Goal: Find specific page/section: Find specific page/section

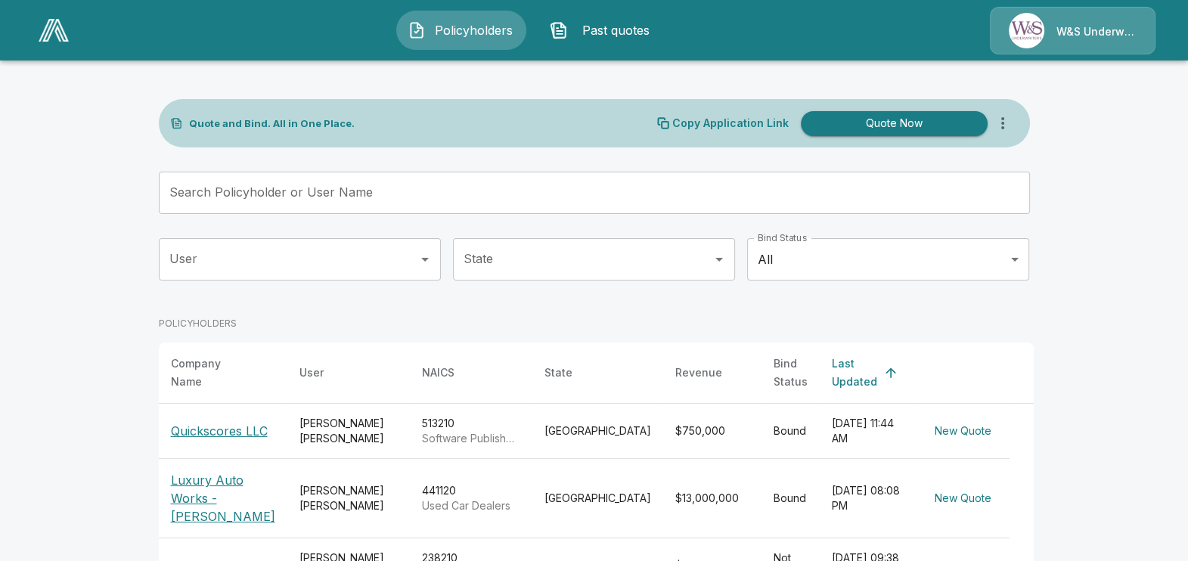
click at [340, 423] on div "Connor Grigsby" at bounding box center [348, 431] width 98 height 30
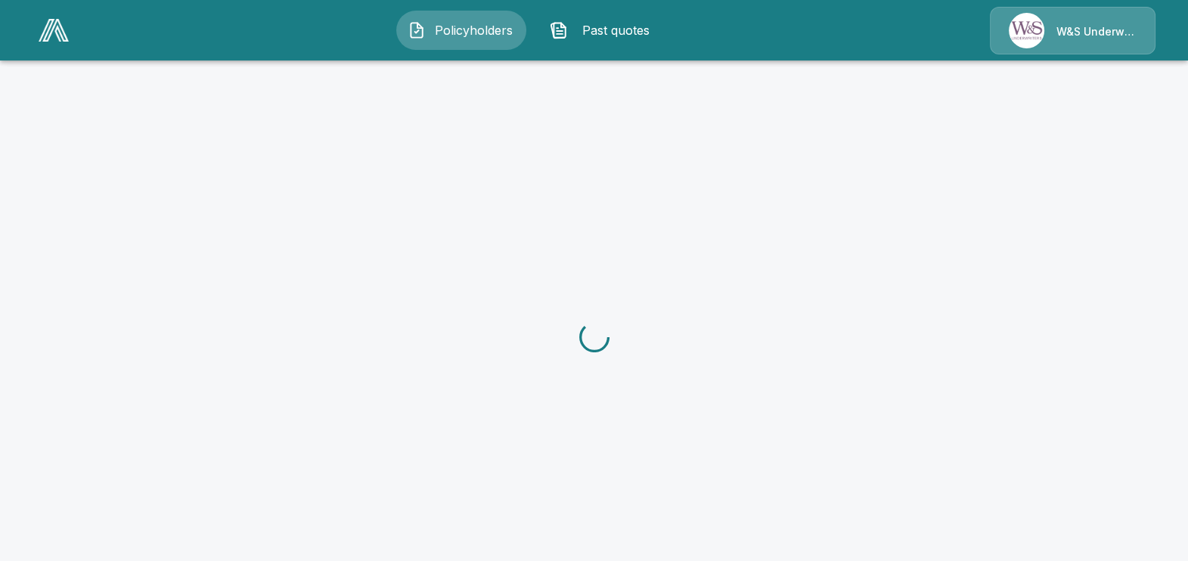
click at [600, 25] on span "Past quotes" at bounding box center [615, 30] width 83 height 18
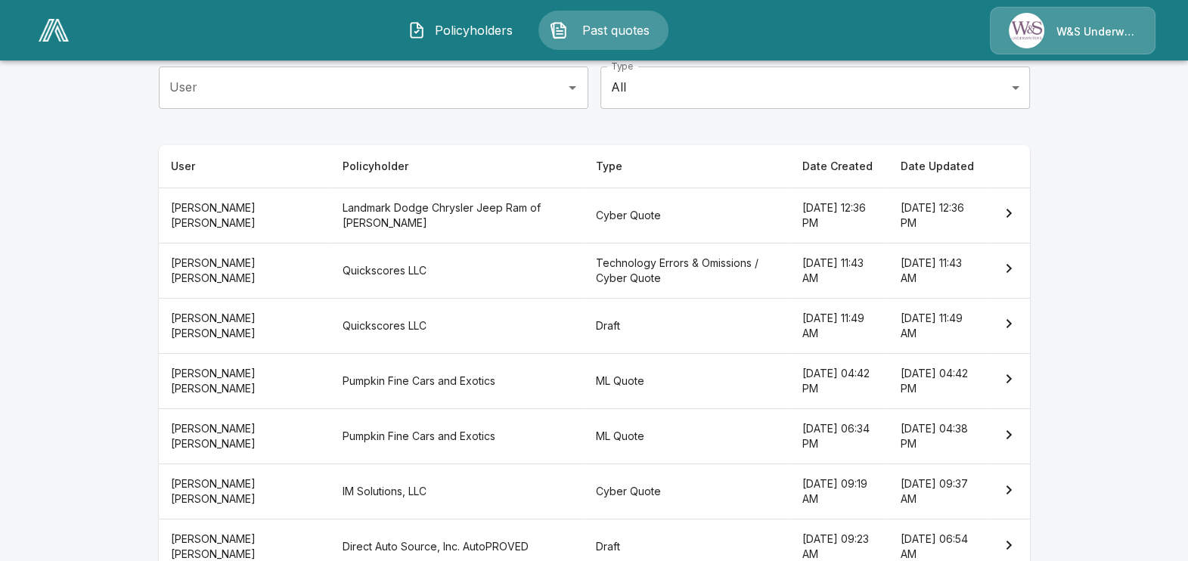
scroll to position [188, 0]
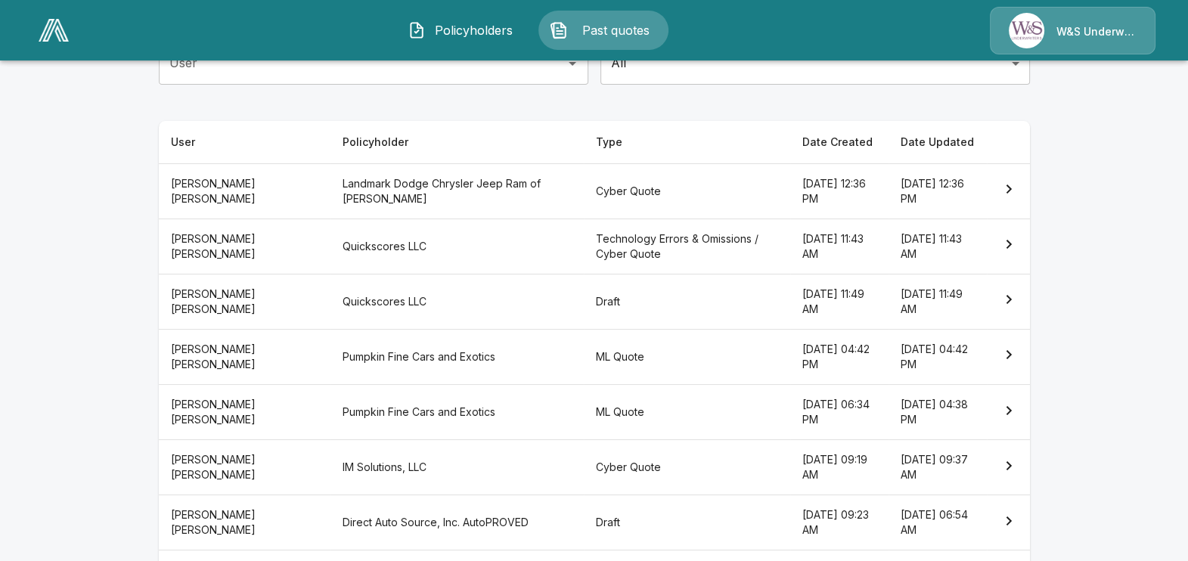
click at [416, 185] on th "Landmark Dodge Chrysler Jeep Ram of [PERSON_NAME]" at bounding box center [456, 190] width 253 height 55
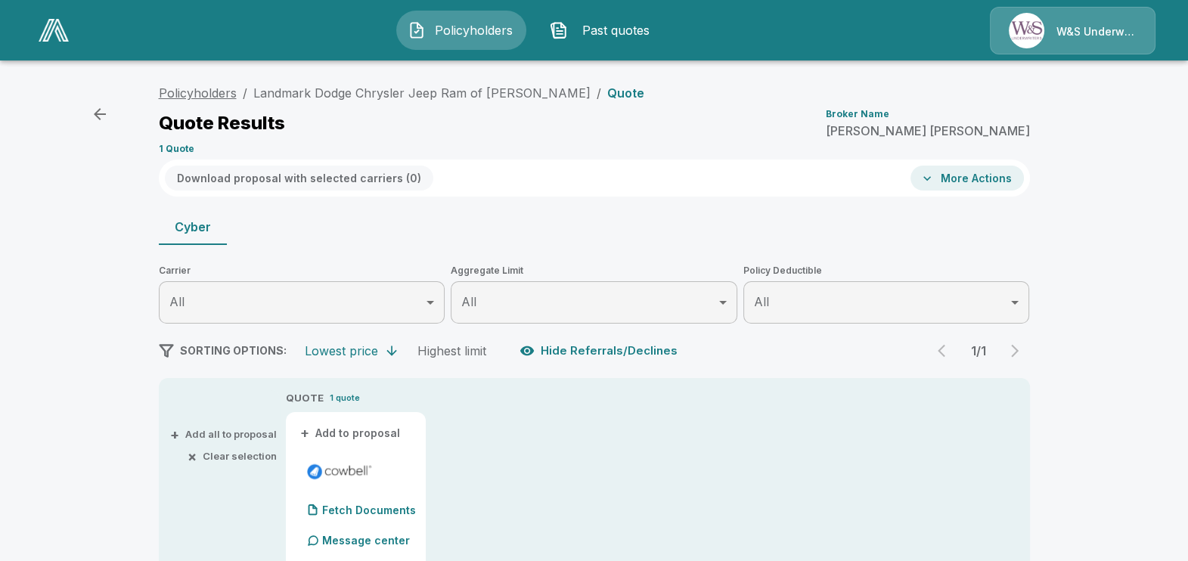
click at [210, 88] on link "Policyholders" at bounding box center [198, 92] width 78 height 15
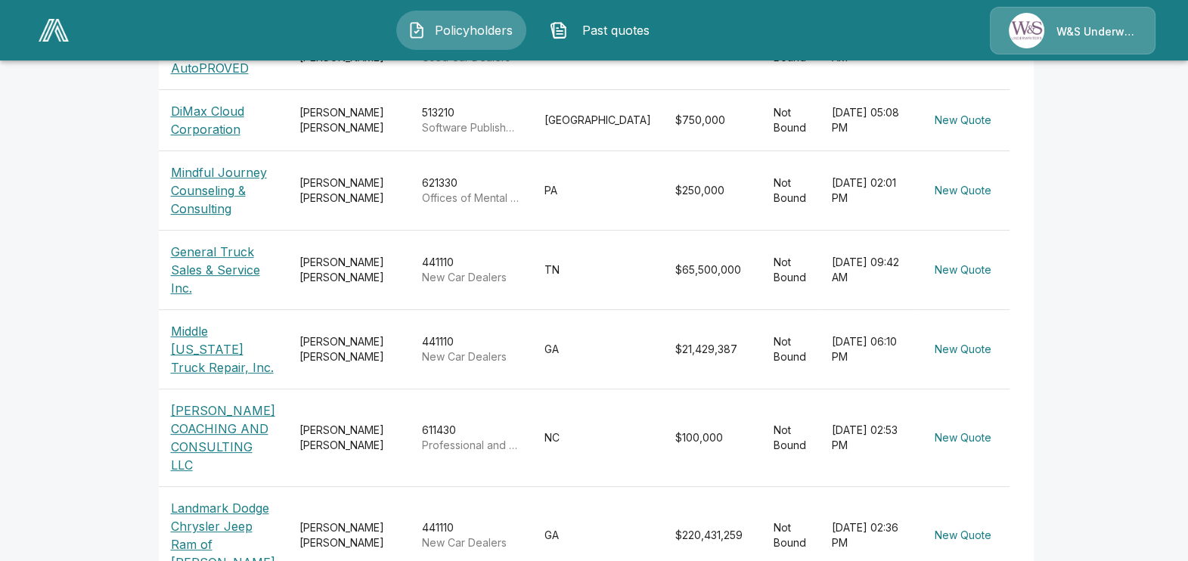
scroll to position [588, 0]
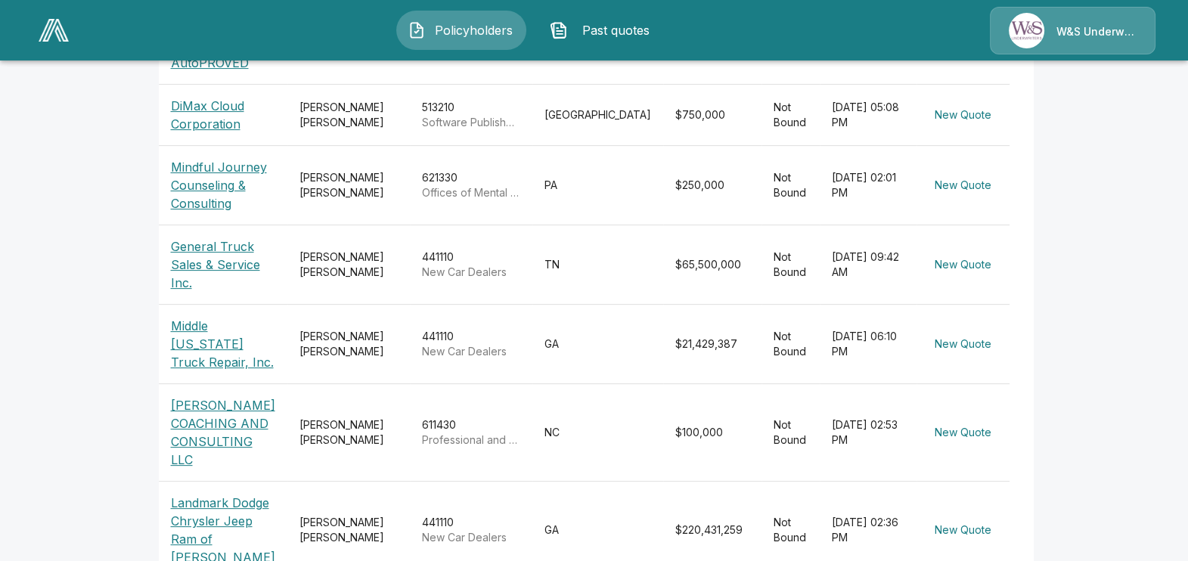
click at [351, 515] on div "Brian Rowe" at bounding box center [348, 530] width 98 height 30
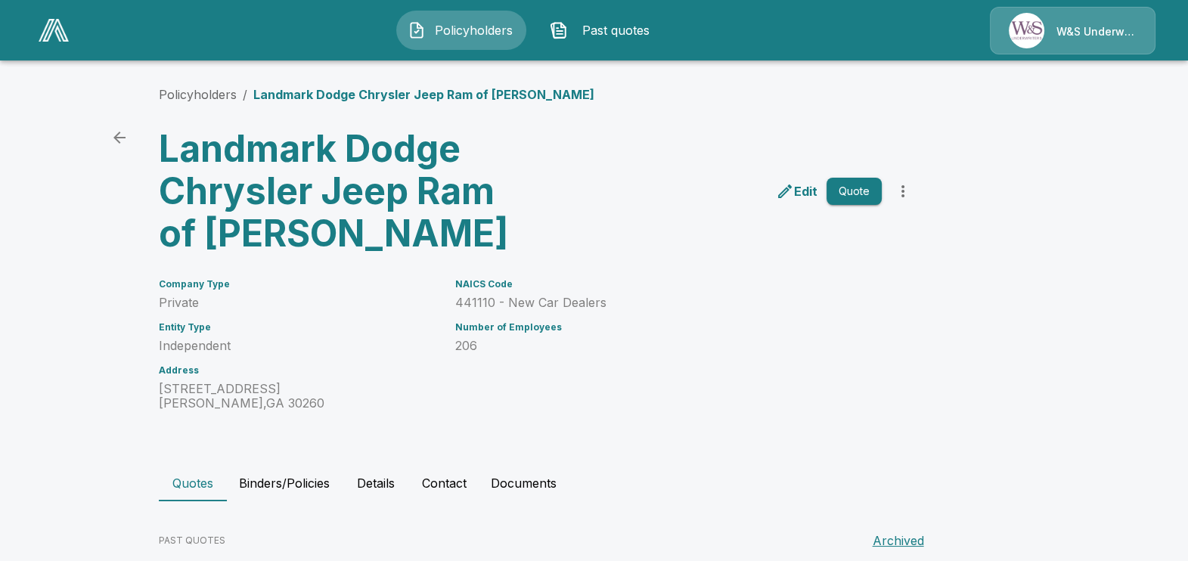
click at [582, 35] on span "Past quotes" at bounding box center [615, 30] width 83 height 18
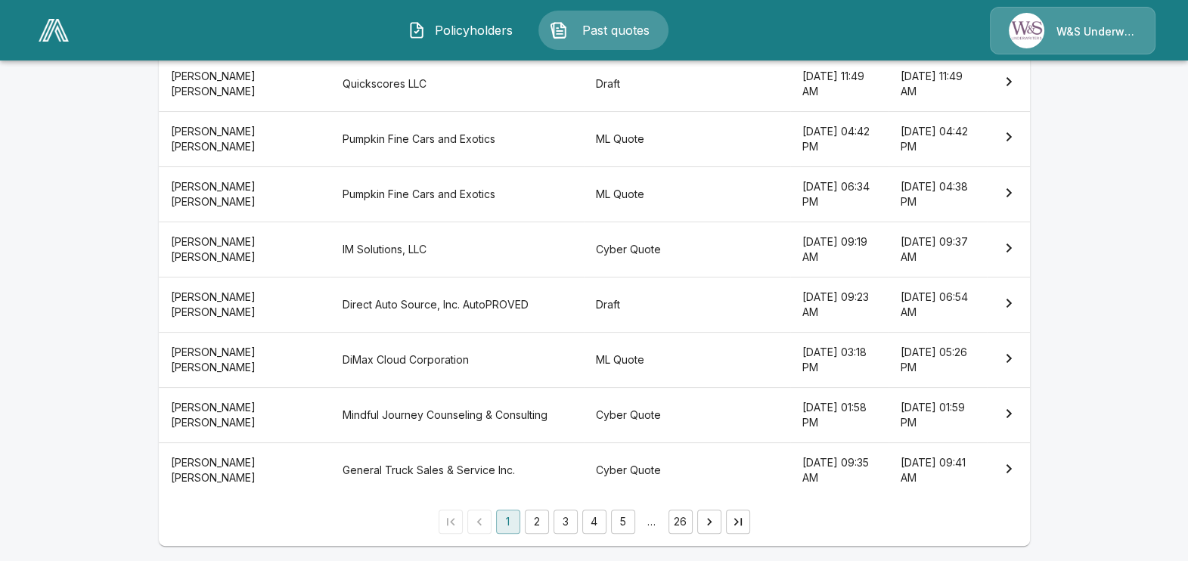
scroll to position [407, 0]
click at [361, 242] on th "IM Solutions, LLC" at bounding box center [456, 249] width 253 height 55
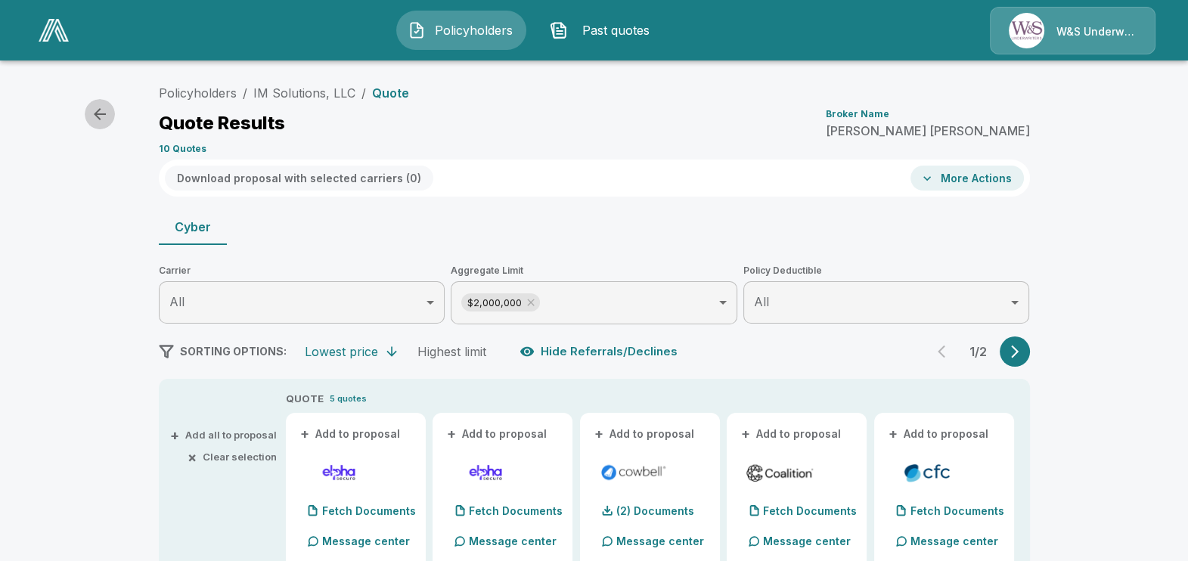
click at [105, 108] on icon "button" at bounding box center [100, 114] width 18 height 18
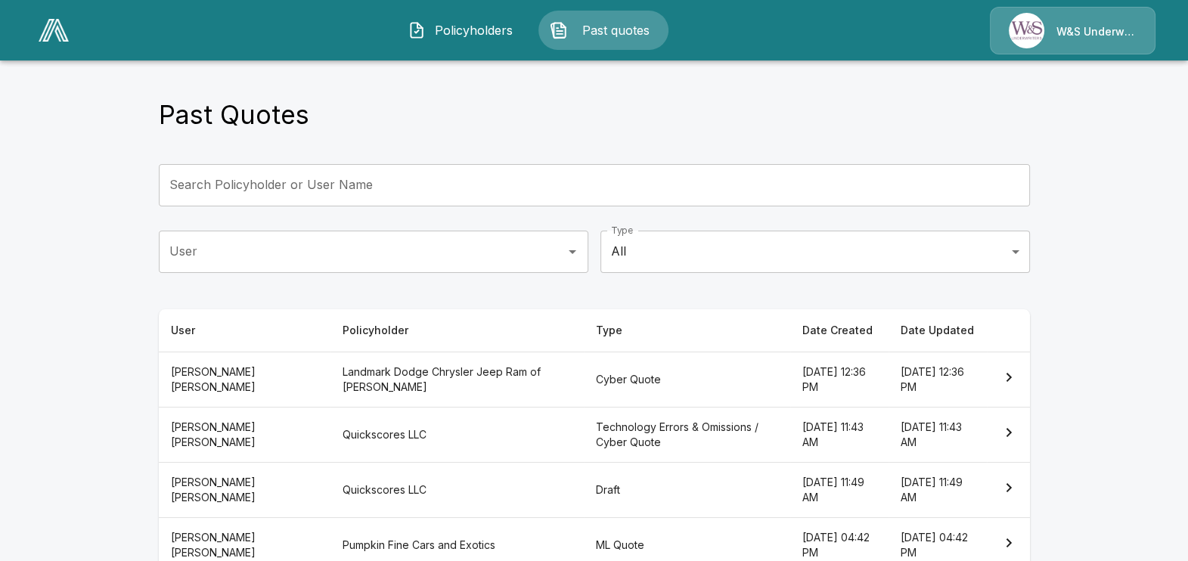
click at [26, 177] on main "Past Quotes Search Policyholder or User Name Search Policyholder or User Name U…" at bounding box center [594, 485] width 1188 height 970
click at [20, 294] on main "Past Quotes Search Policyholder or User Name Search Policyholder or User Name U…" at bounding box center [594, 485] width 1188 height 970
